Goal: Download file/media

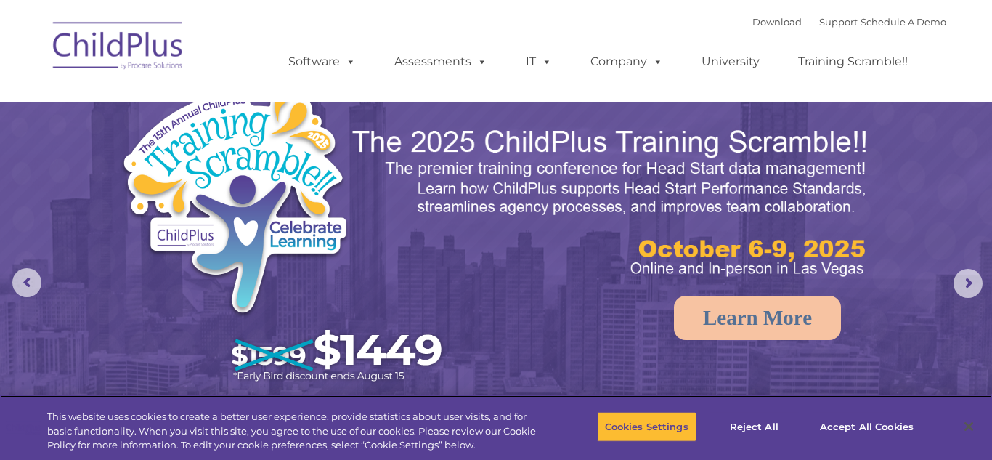
select select "MEDIUM"
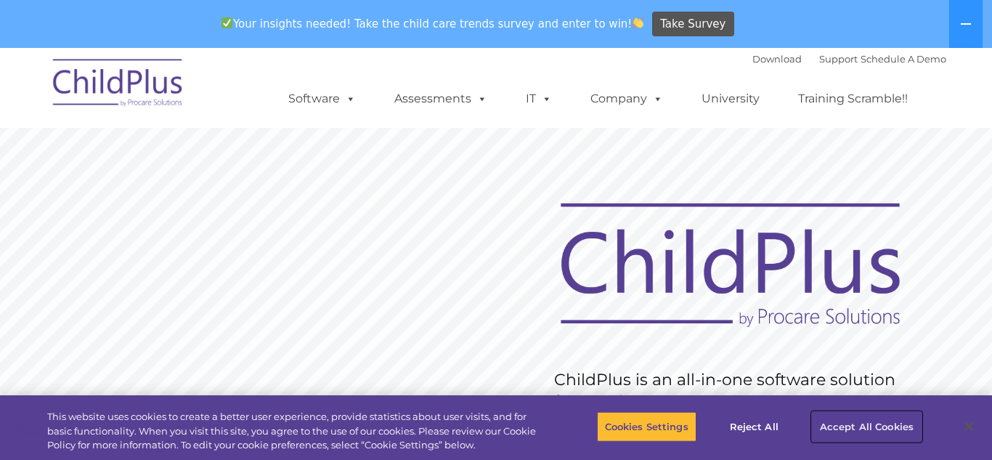
click at [821, 428] on button "Accept All Cookies" at bounding box center [867, 426] width 110 height 30
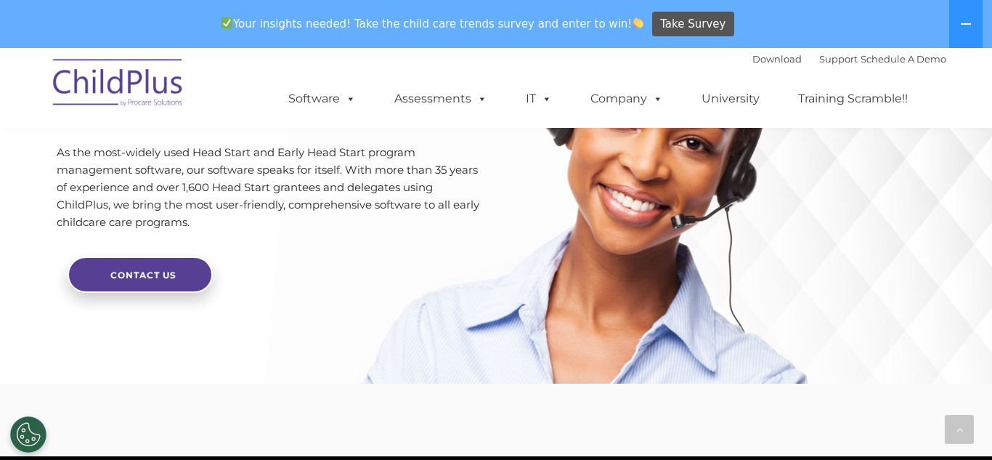
scroll to position [3677, 0]
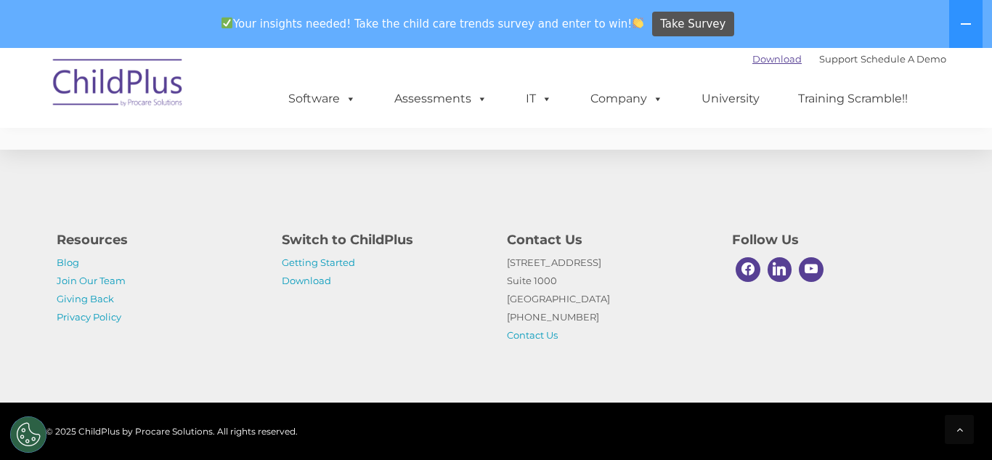
click at [758, 62] on link "Download" at bounding box center [776, 59] width 49 height 12
